Goal: Find specific page/section: Find specific page/section

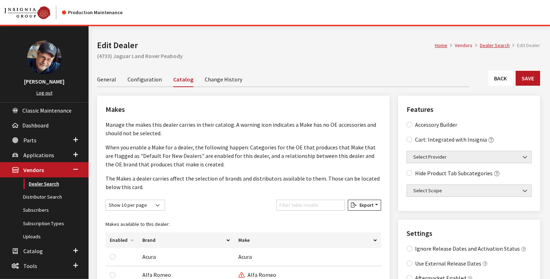
click at [37, 183] on link "Dealer Search" at bounding box center [44, 183] width 89 height 13
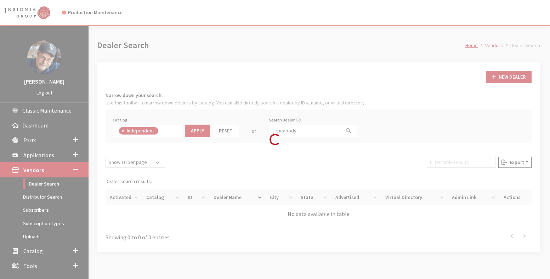
scroll to position [52, 0]
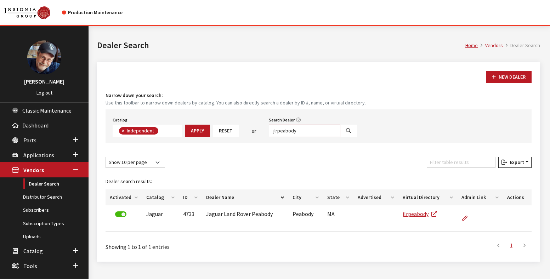
click at [284, 132] on input "jlrpeabody" at bounding box center [305, 131] width 72 height 12
click at [284, 130] on input "jlrpeabody" at bounding box center [305, 131] width 72 height 12
paste input "gatorchryslersuzuki"
type input "gatorchryslersuzuki"
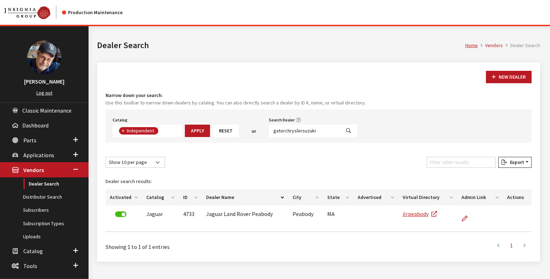
click at [346, 130] on button "Search" at bounding box center [348, 131] width 17 height 12
select select
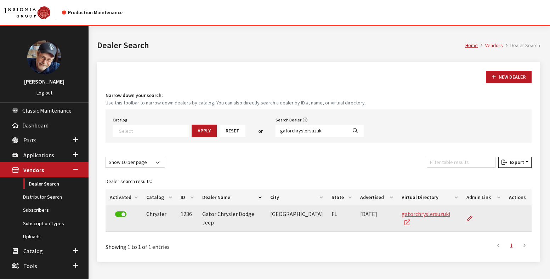
click at [408, 214] on link "gatorchryslersuzuki" at bounding box center [426, 218] width 49 height 16
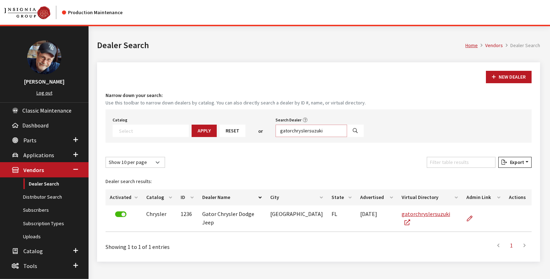
click at [286, 130] on input "gatorchryslersuzuki" at bounding box center [312, 131] width 72 height 12
paste input "jlrfreeport"
type input "jlrfreeport"
drag, startPoint x: 338, startPoint y: 130, endPoint x: 345, endPoint y: 153, distance: 24.0
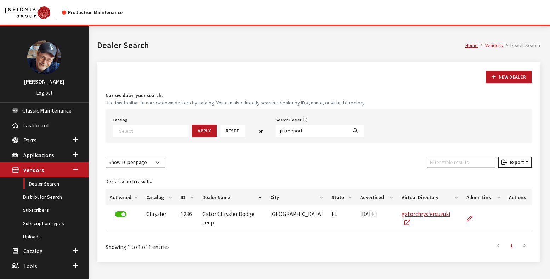
click at [353, 130] on icon "Search" at bounding box center [355, 131] width 5 height 5
select select
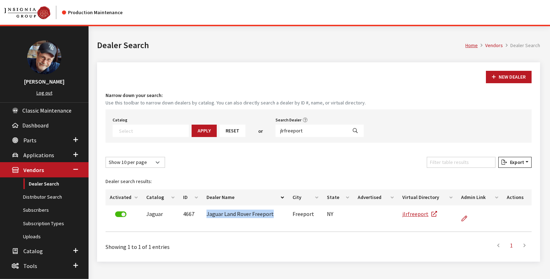
drag, startPoint x: 266, startPoint y: 214, endPoint x: 216, endPoint y: 250, distance: 60.9
click at [202, 210] on td "Jaguar Land Rover Freeport" at bounding box center [245, 218] width 86 height 27
copy td "Jaguar Land Rover Freeport"
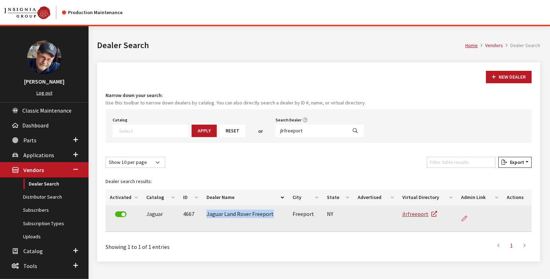
click at [466, 217] on icon at bounding box center [464, 219] width 6 height 6
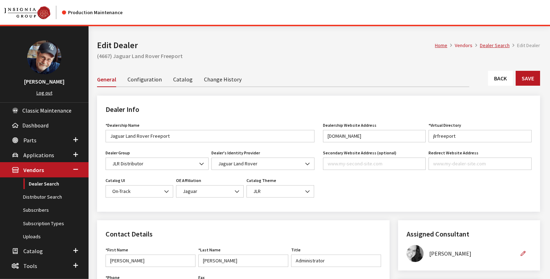
click at [176, 78] on link "Catalog" at bounding box center [182, 79] width 19 height 15
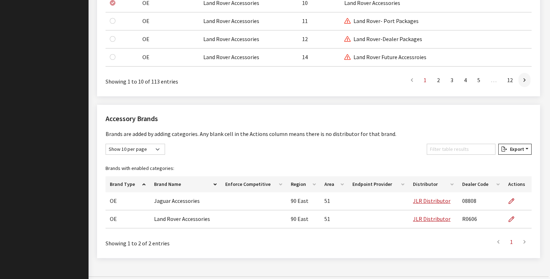
scroll to position [692, 0]
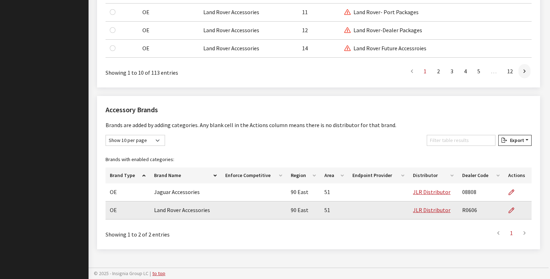
click at [470, 212] on td "R0606" at bounding box center [481, 210] width 46 height 18
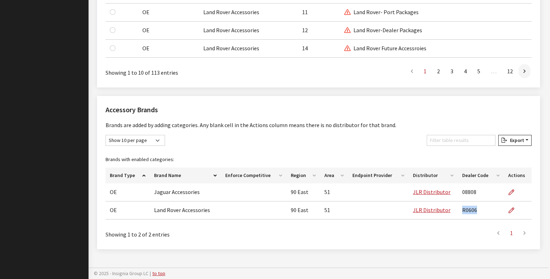
copy td "R0606"
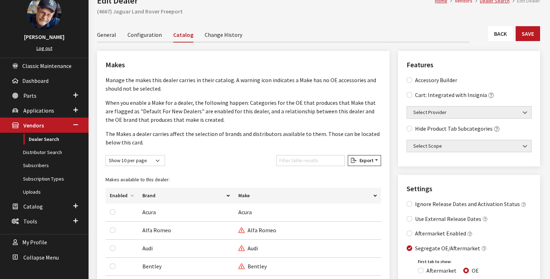
scroll to position [43, 0]
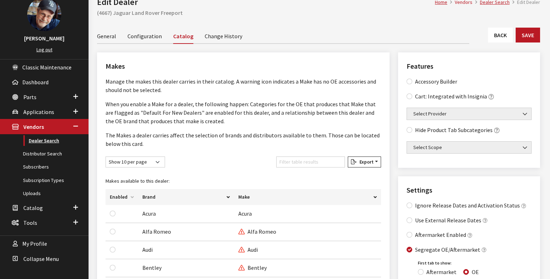
click at [49, 143] on link "Dealer Search" at bounding box center [44, 140] width 89 height 13
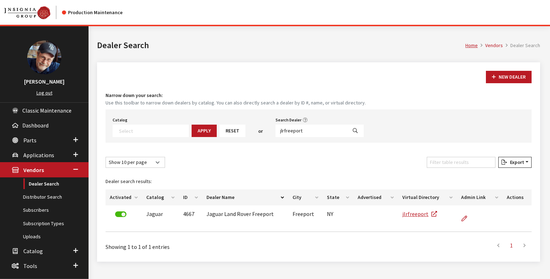
select select
click at [277, 132] on input "jlrfreeport" at bounding box center [312, 131] width 72 height 12
paste input "ryanautomall"
type input "ryanautomall"
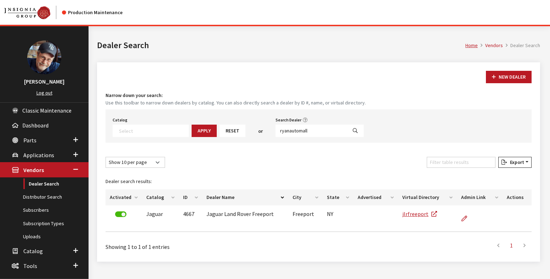
click at [353, 132] on icon "Search" at bounding box center [355, 131] width 5 height 5
select select
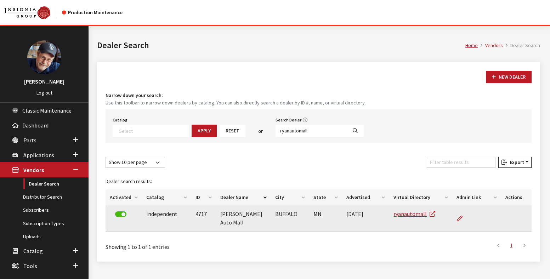
click at [198, 215] on td "4717" at bounding box center [203, 218] width 25 height 27
copy td "4717"
drag, startPoint x: 369, startPoint y: 215, endPoint x: 343, endPoint y: 215, distance: 25.9
click at [343, 215] on td "1/14/2020" at bounding box center [365, 218] width 47 height 27
